Goal: Task Accomplishment & Management: Use online tool/utility

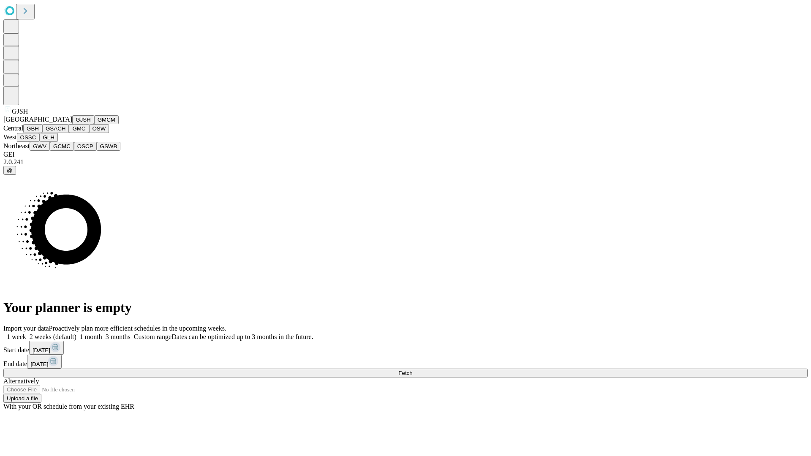
click at [72, 124] on button "GJSH" at bounding box center [83, 119] width 22 height 9
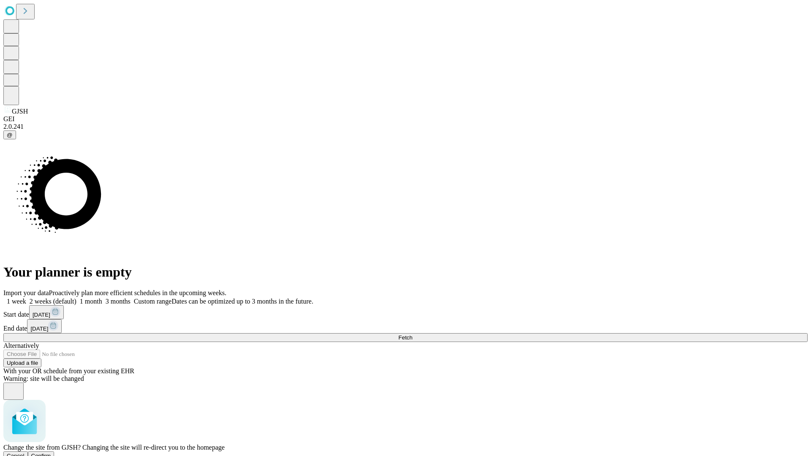
click at [51, 453] on span "Confirm" at bounding box center [41, 456] width 20 height 6
click at [76, 298] on label "2 weeks (default)" at bounding box center [51, 301] width 50 height 7
click at [412, 335] on span "Fetch" at bounding box center [405, 338] width 14 height 6
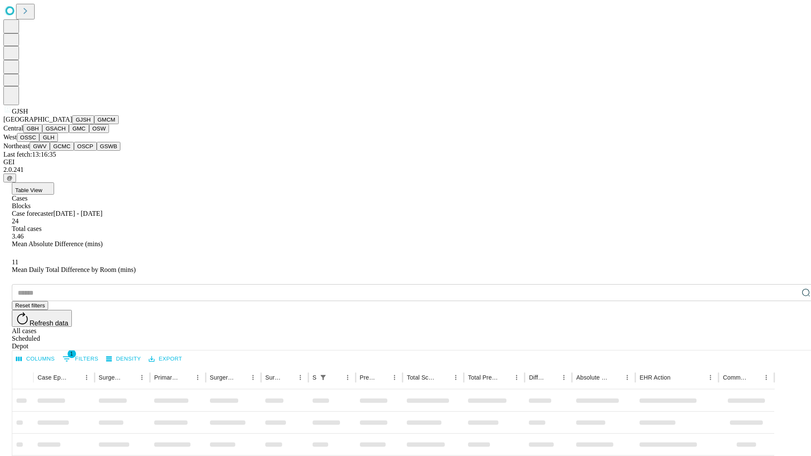
click at [94, 124] on button "GMCM" at bounding box center [106, 119] width 25 height 9
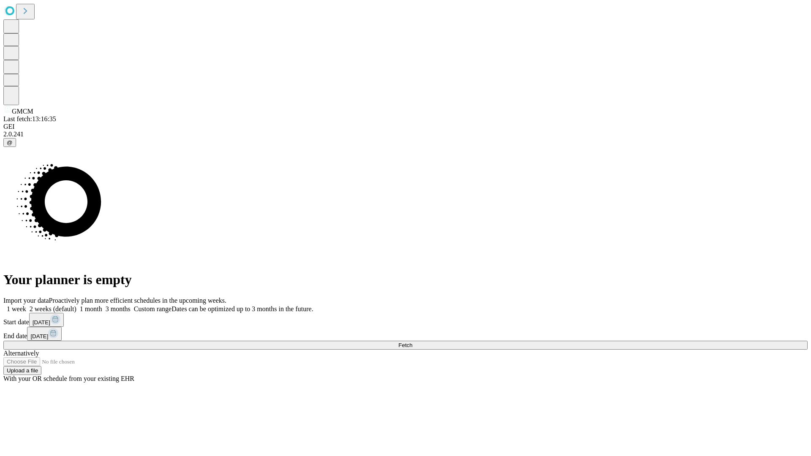
click at [76, 306] on label "2 weeks (default)" at bounding box center [51, 309] width 50 height 7
click at [412, 342] on span "Fetch" at bounding box center [405, 345] width 14 height 6
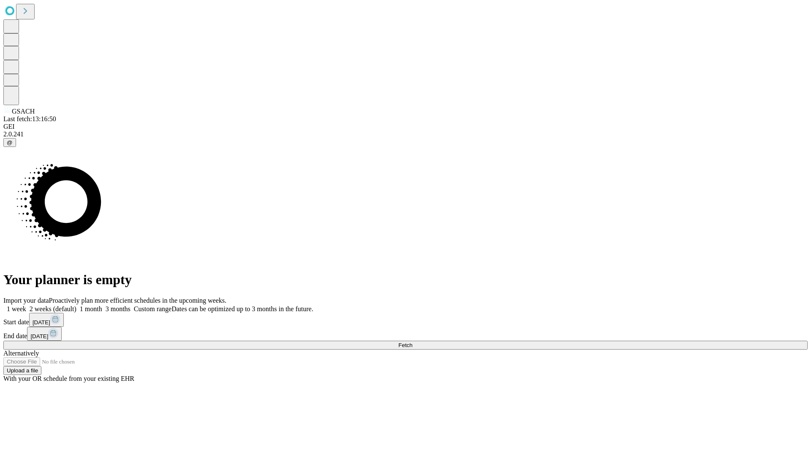
click at [412, 342] on span "Fetch" at bounding box center [405, 345] width 14 height 6
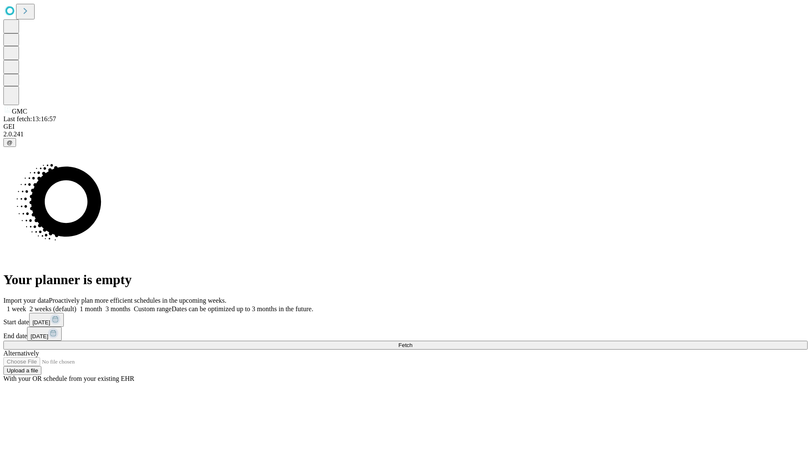
click at [76, 306] on label "2 weeks (default)" at bounding box center [51, 309] width 50 height 7
click at [412, 342] on span "Fetch" at bounding box center [405, 345] width 14 height 6
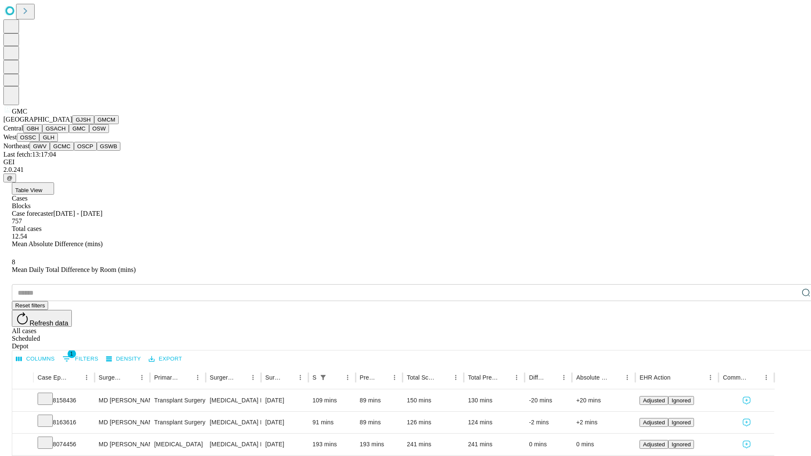
click at [89, 133] on button "OSW" at bounding box center [99, 128] width 20 height 9
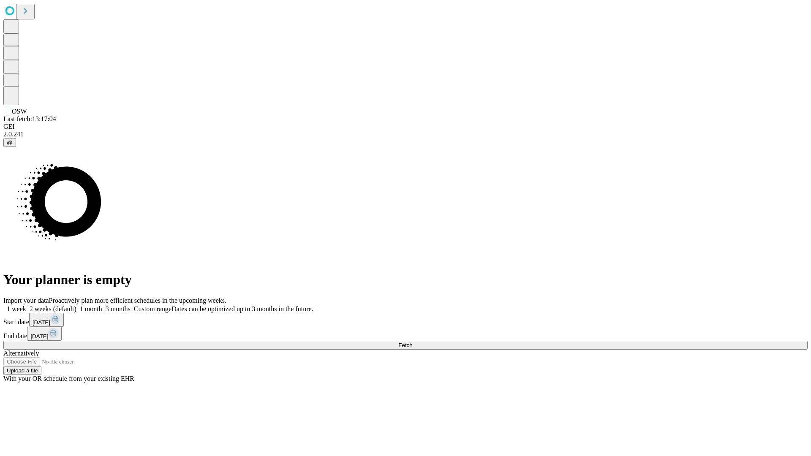
click at [76, 306] on label "2 weeks (default)" at bounding box center [51, 309] width 50 height 7
click at [412, 342] on span "Fetch" at bounding box center [405, 345] width 14 height 6
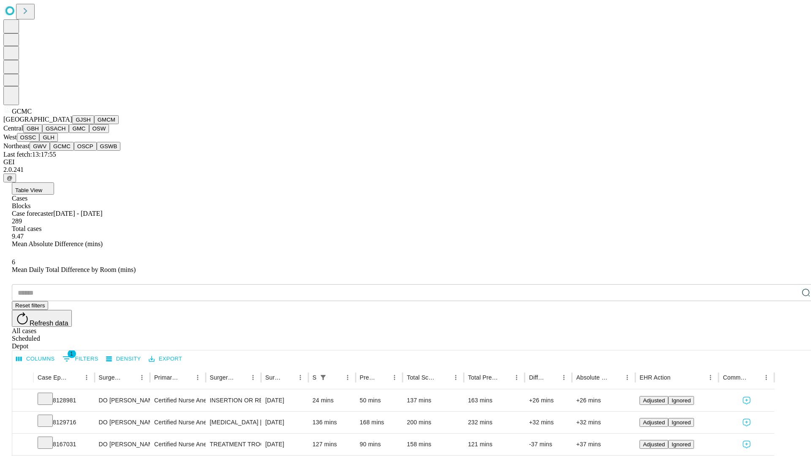
click at [74, 151] on button "OSCP" at bounding box center [85, 146] width 23 height 9
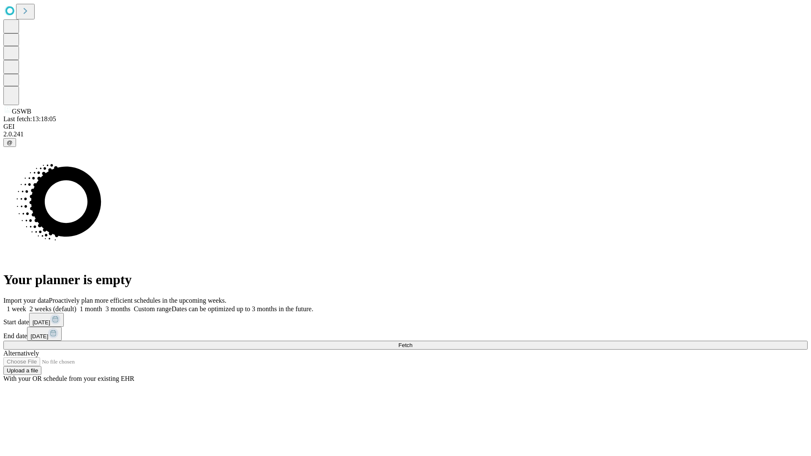
click at [76, 306] on label "2 weeks (default)" at bounding box center [51, 309] width 50 height 7
click at [412, 342] on span "Fetch" at bounding box center [405, 345] width 14 height 6
